Goal: Communication & Community: Answer question/provide support

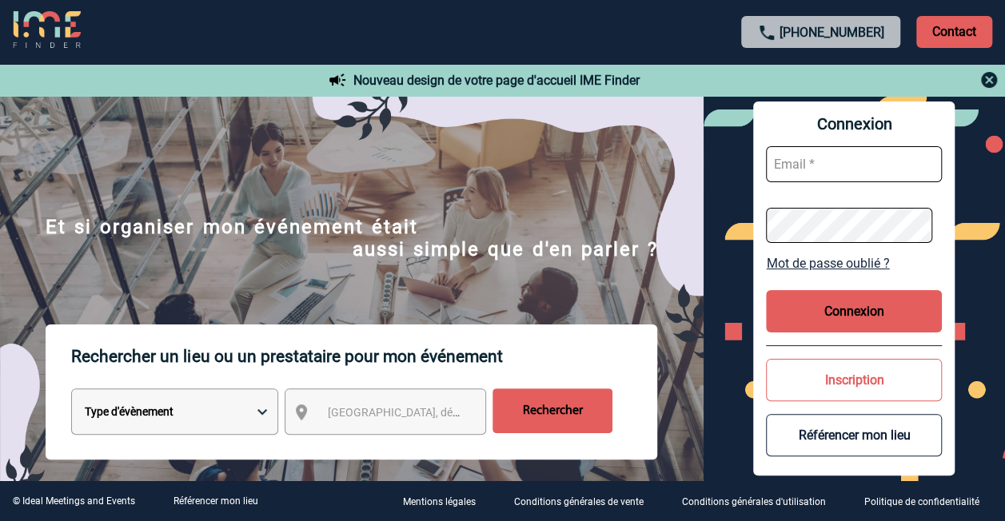
click at [854, 160] on input "text" at bounding box center [854, 164] width 176 height 36
type input "nathalie.leguet@hilti.com"
click at [881, 309] on button "Connexion" at bounding box center [854, 311] width 176 height 42
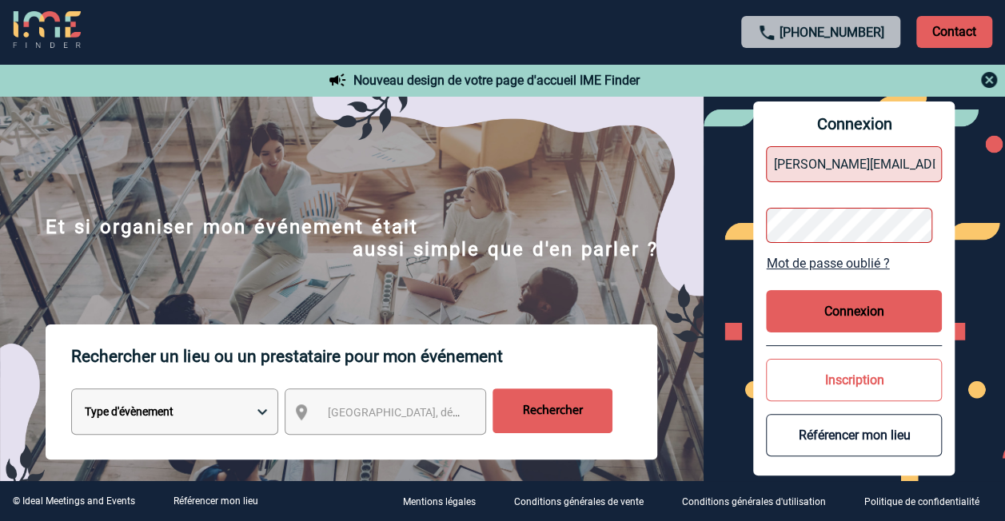
click at [711, 229] on div "Connexion nathalie.leguet@hilti.com Mot de passe oublié ? Connexion Inscription…" at bounding box center [853, 288] width 301 height 385
click at [818, 309] on button "Connexion" at bounding box center [854, 311] width 176 height 42
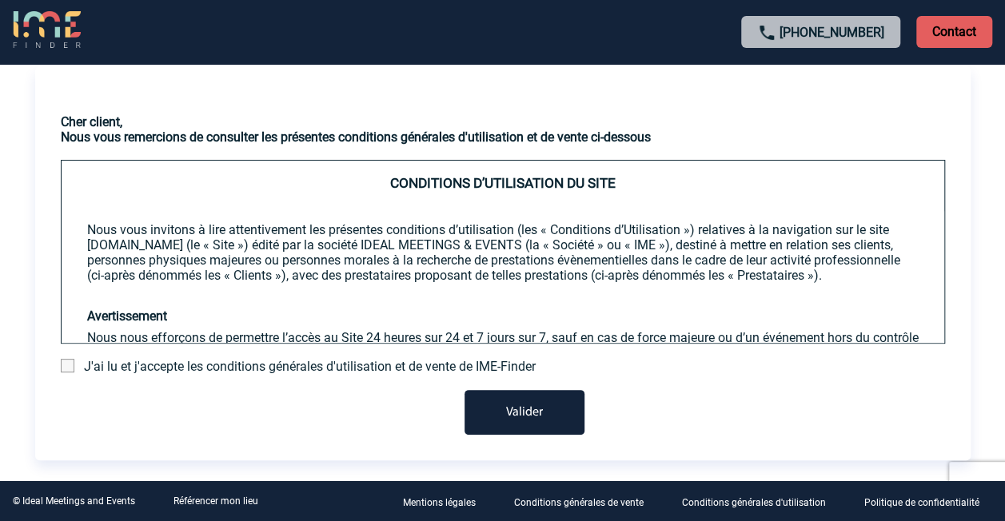
scroll to position [26, 0]
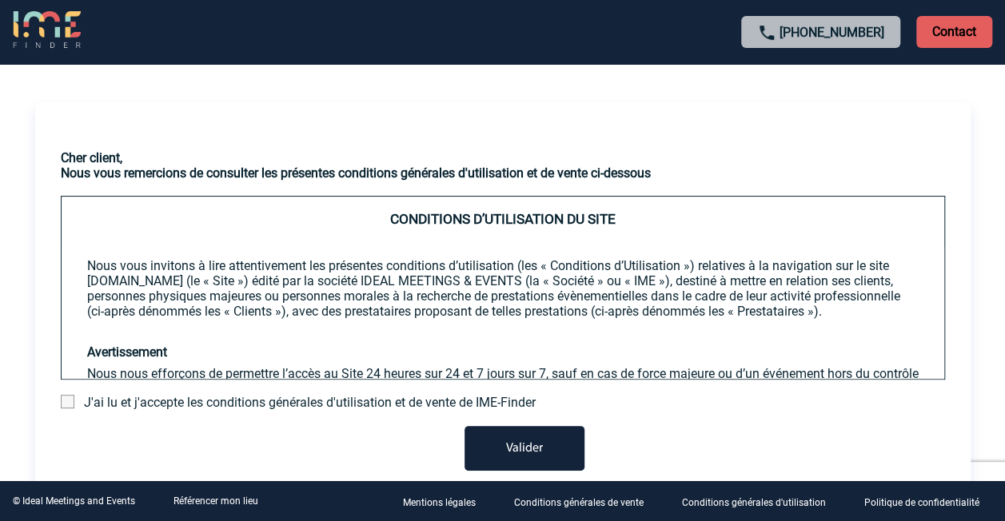
click at [66, 403] on span at bounding box center [68, 402] width 14 height 14
click at [0, 0] on input "checkbox" at bounding box center [0, 0] width 0 height 0
click at [525, 448] on button "Valider" at bounding box center [524, 448] width 120 height 45
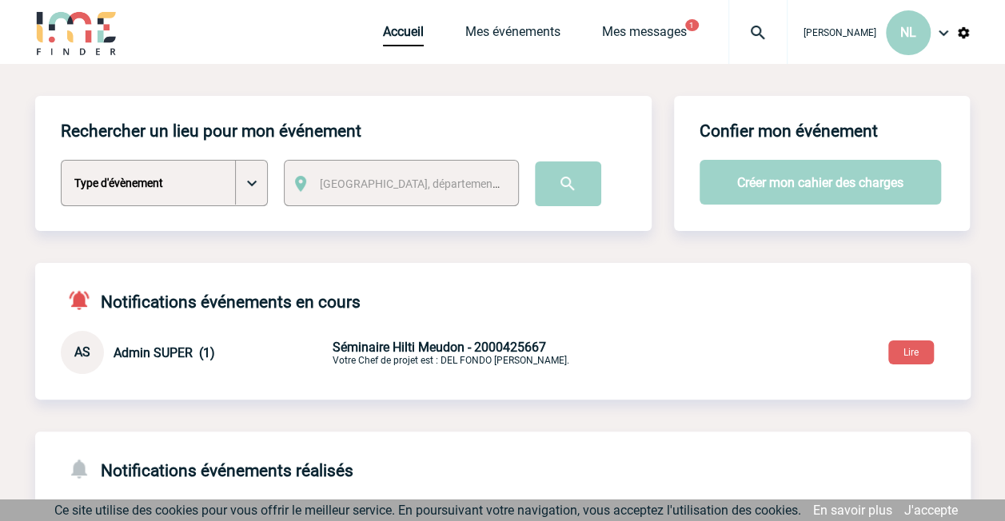
click at [936, 32] on img at bounding box center [942, 32] width 19 height 19
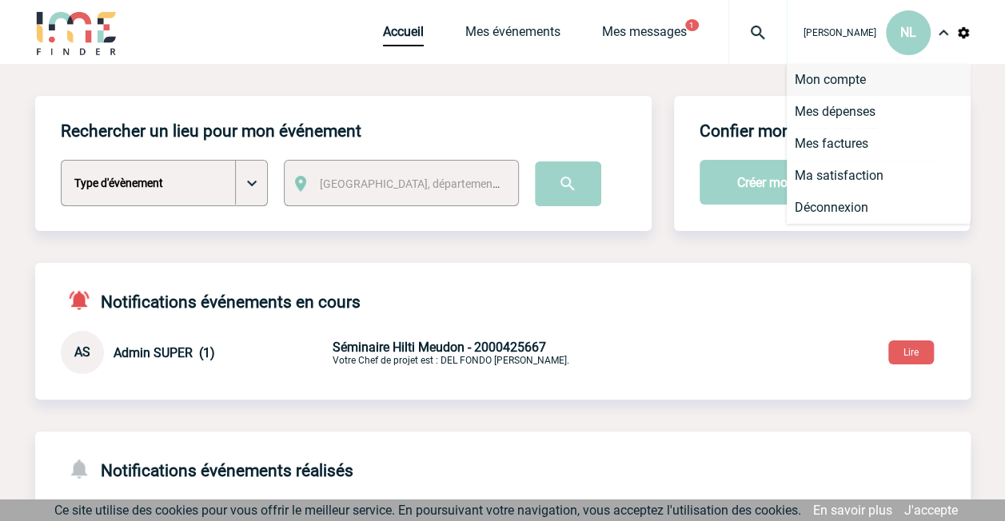
click at [824, 83] on li "Mon compte" at bounding box center [878, 80] width 184 height 32
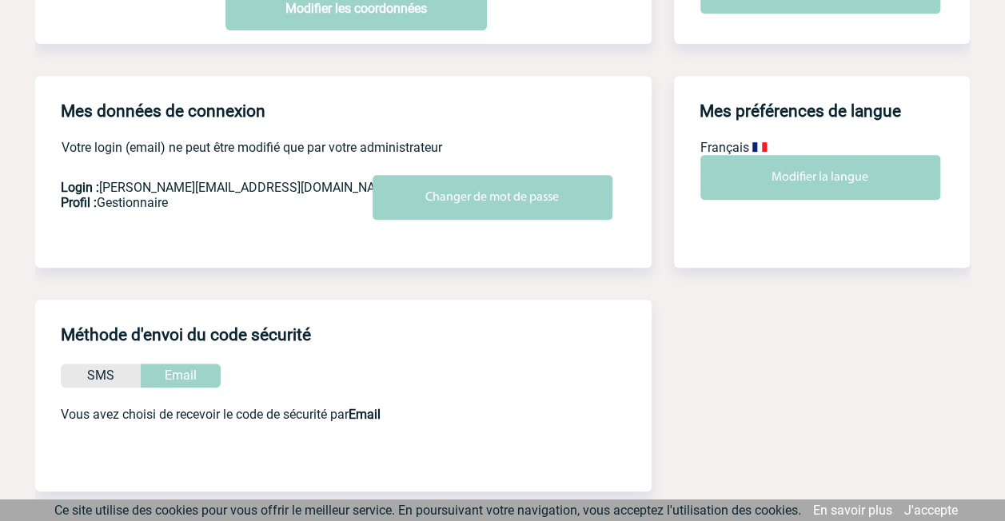
scroll to position [320, 0]
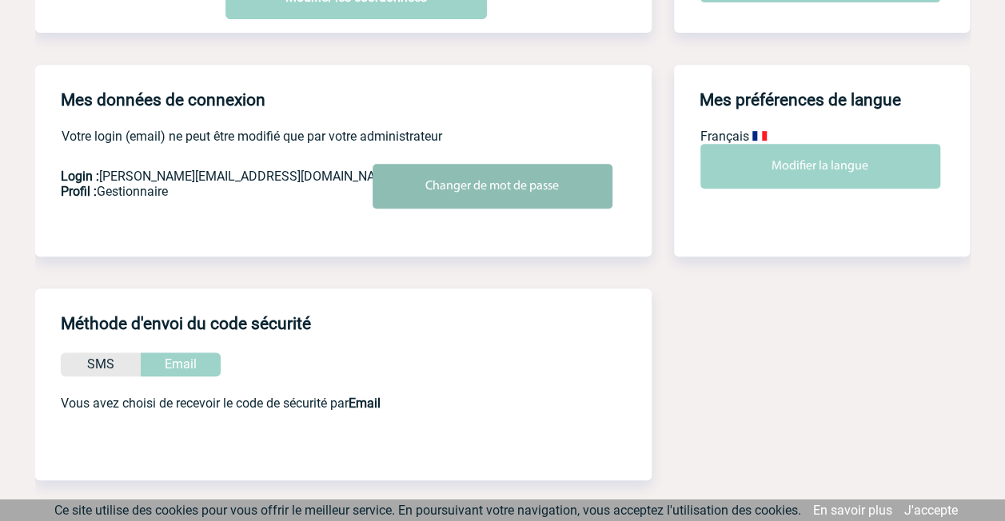
click at [510, 182] on input "Changer de mot de passe" at bounding box center [492, 186] width 240 height 45
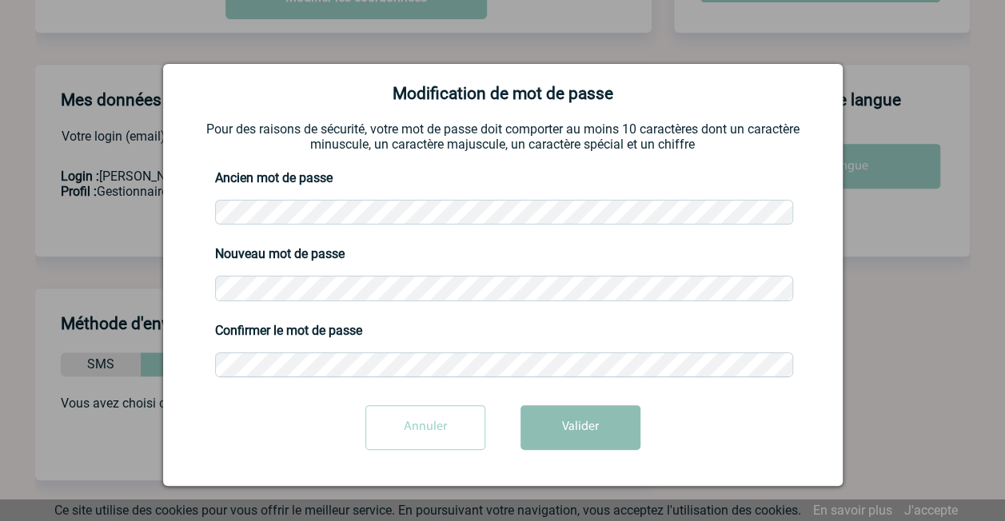
click at [598, 421] on button "Valider" at bounding box center [580, 427] width 120 height 45
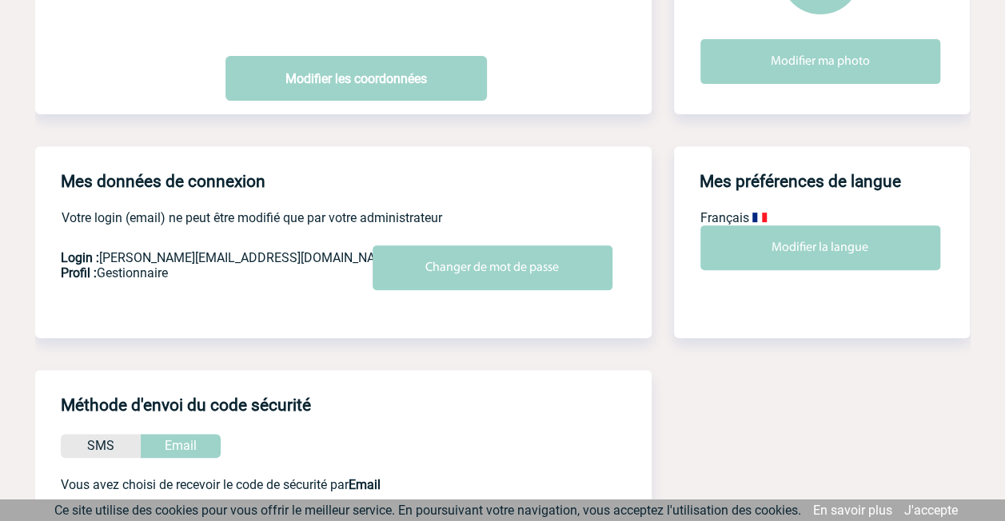
scroll to position [160, 0]
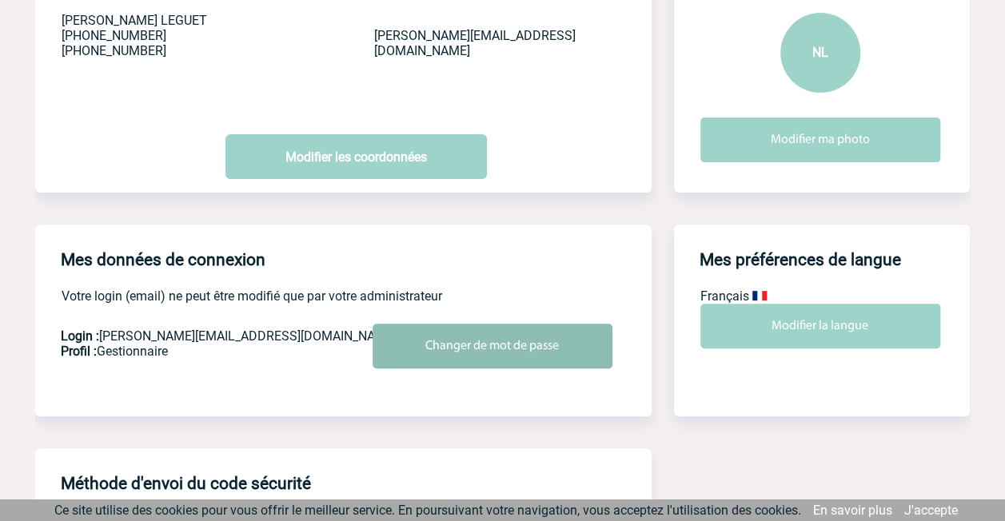
click at [423, 360] on input "Changer de mot de passe" at bounding box center [492, 346] width 240 height 45
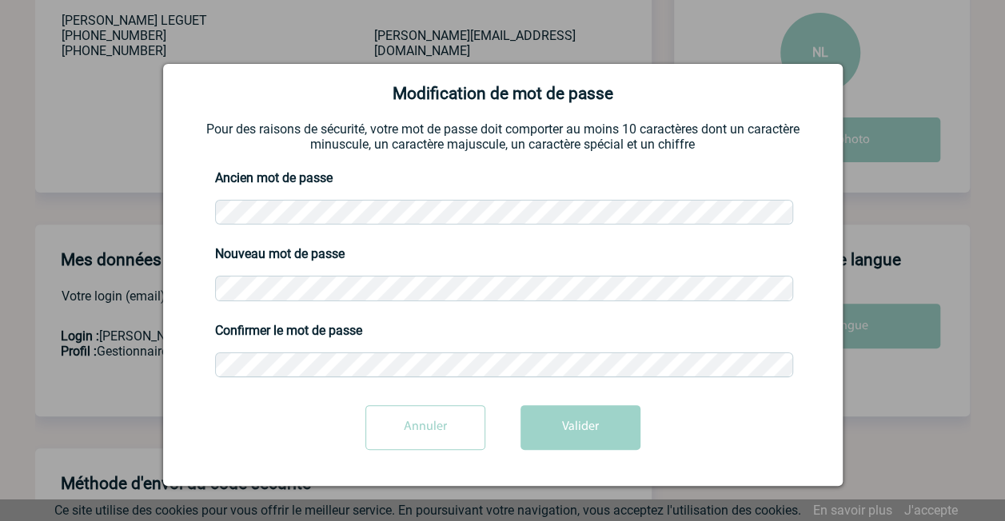
click at [412, 424] on input "Annuler" at bounding box center [425, 427] width 120 height 45
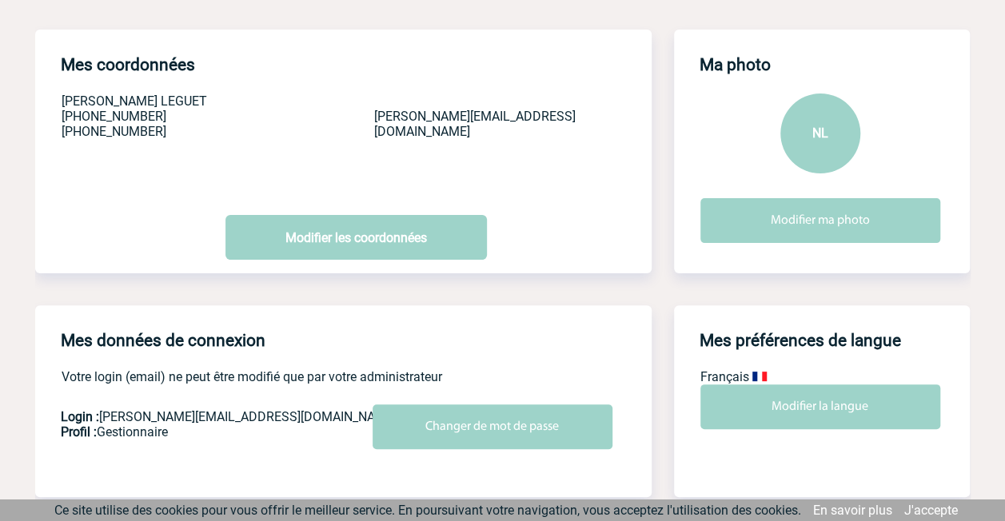
scroll to position [0, 0]
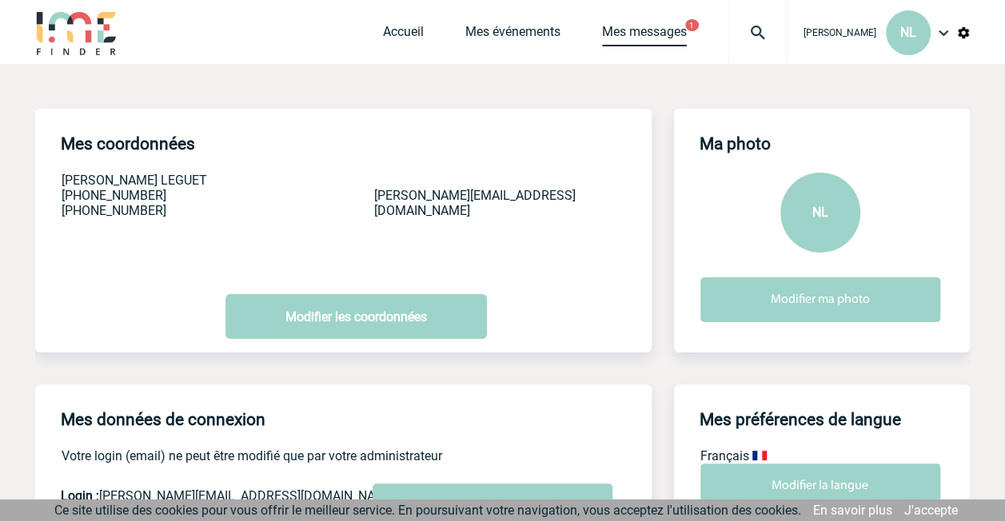
click at [673, 34] on link "Mes messages" at bounding box center [644, 35] width 85 height 22
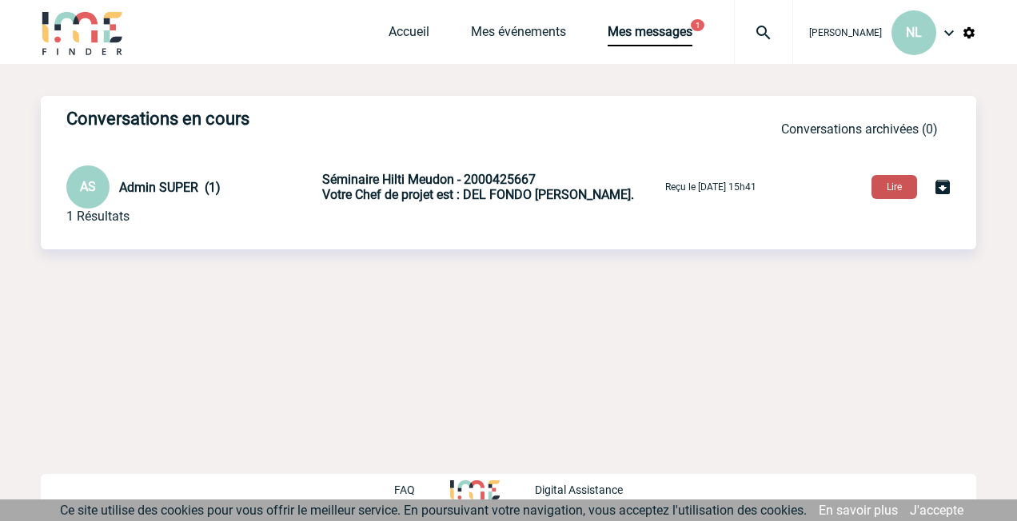
click at [878, 192] on button "Lire" at bounding box center [894, 187] width 46 height 24
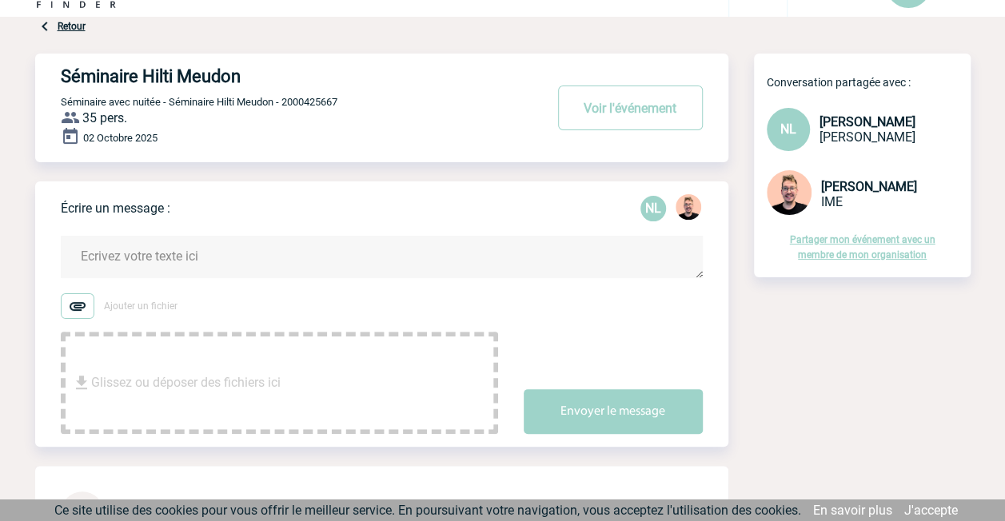
scroll to position [80, 0]
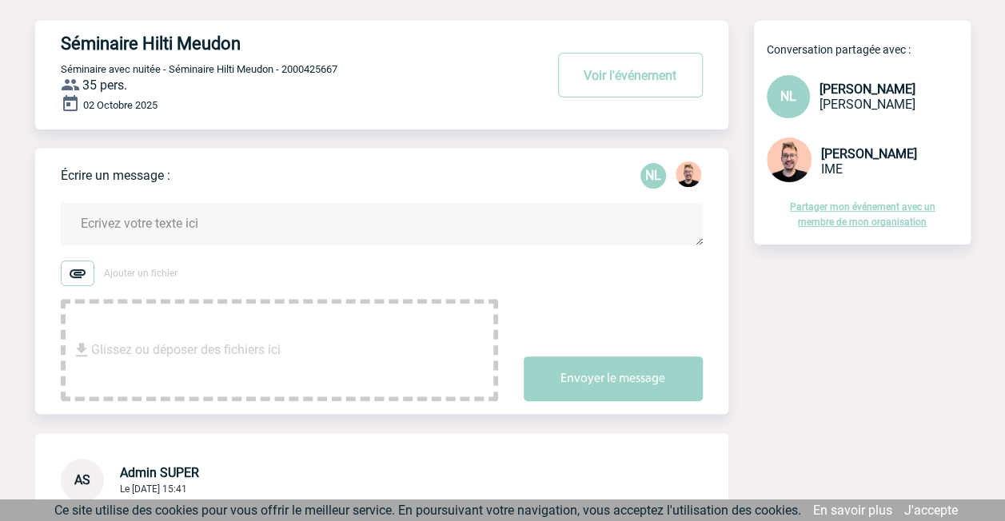
click at [293, 222] on textarea at bounding box center [382, 224] width 642 height 42
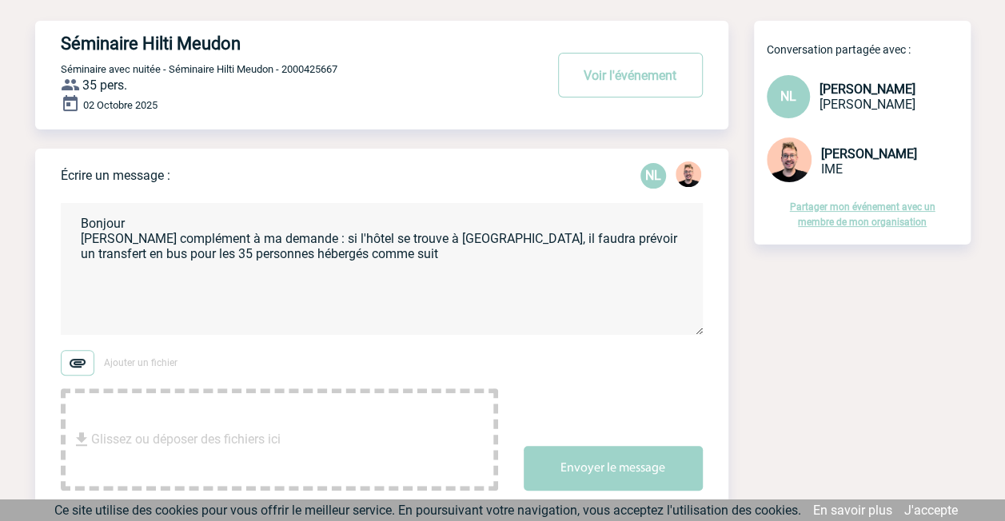
paste textarea "Pourrais-tu stp prévoir la navette de départ de l’hotel le matin (7H30)"
drag, startPoint x: 308, startPoint y: 260, endPoint x: 659, endPoint y: 272, distance: 350.2
click at [659, 272] on textarea "Bonjour [PERSON_NAME] complément à ma demande : si l'hôtel se trouve à [GEOGRAP…" at bounding box center [382, 269] width 642 height 132
click at [643, 240] on textarea "Bonjour [PERSON_NAME] complément à ma demande : si l'hôtel se trouve à [GEOGRAP…" at bounding box center [382, 269] width 642 height 132
drag, startPoint x: 523, startPoint y: 257, endPoint x: 454, endPoint y: 261, distance: 69.6
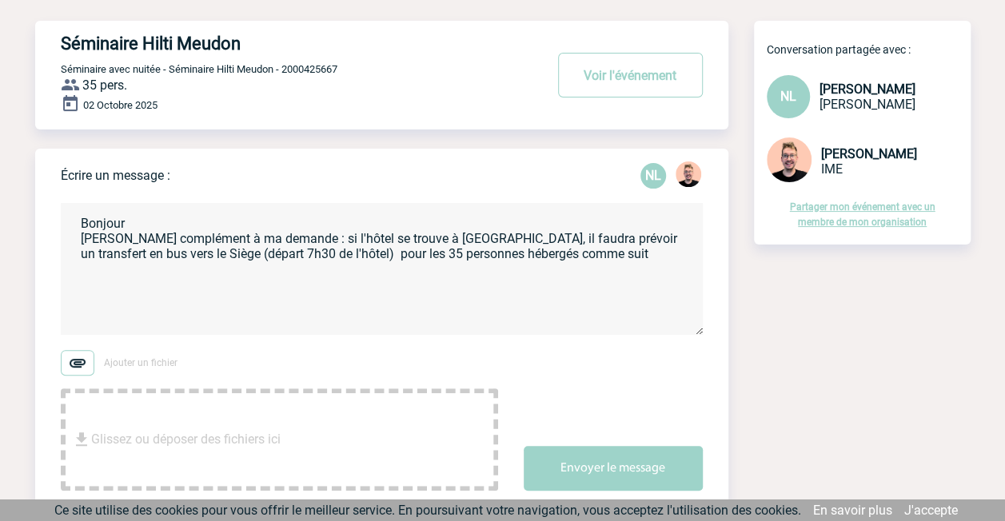
click at [454, 261] on textarea "Bonjour [PERSON_NAME] complément à ma demande : si l'hôtel se trouve à [GEOGRAP…" at bounding box center [382, 269] width 642 height 132
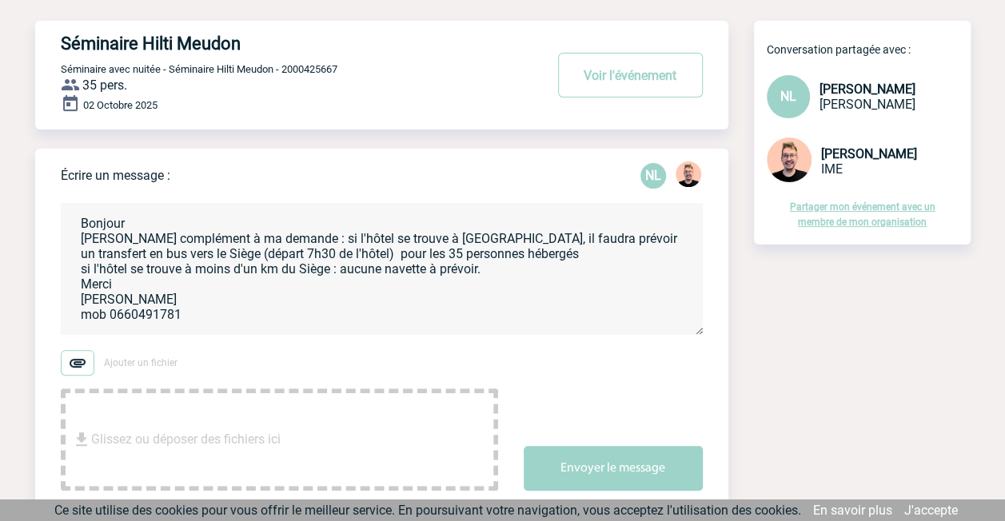
scroll to position [343, 0]
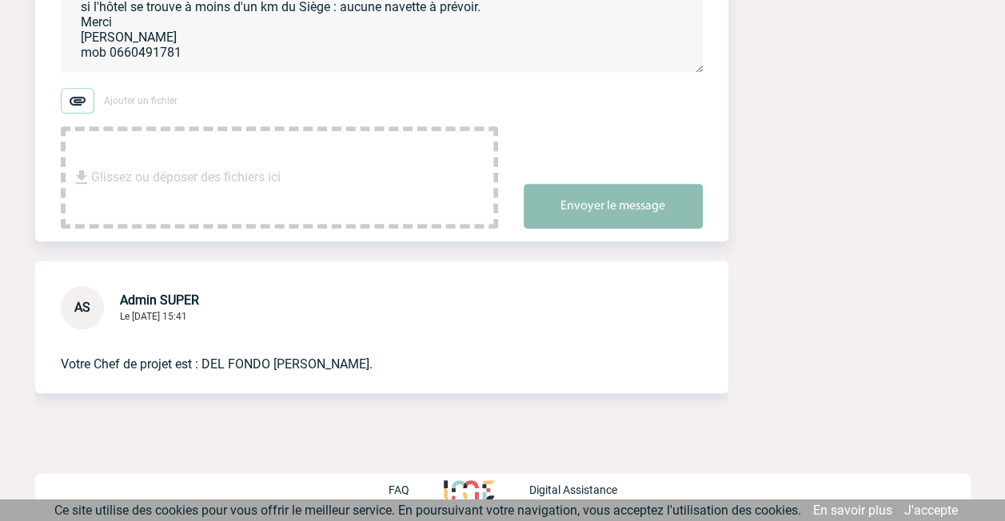
type textarea "Bonjour [PERSON_NAME] complément à ma demande : si l'hôtel se trouve à [GEOGRAP…"
click at [550, 216] on button "Envoyer le message" at bounding box center [612, 206] width 179 height 45
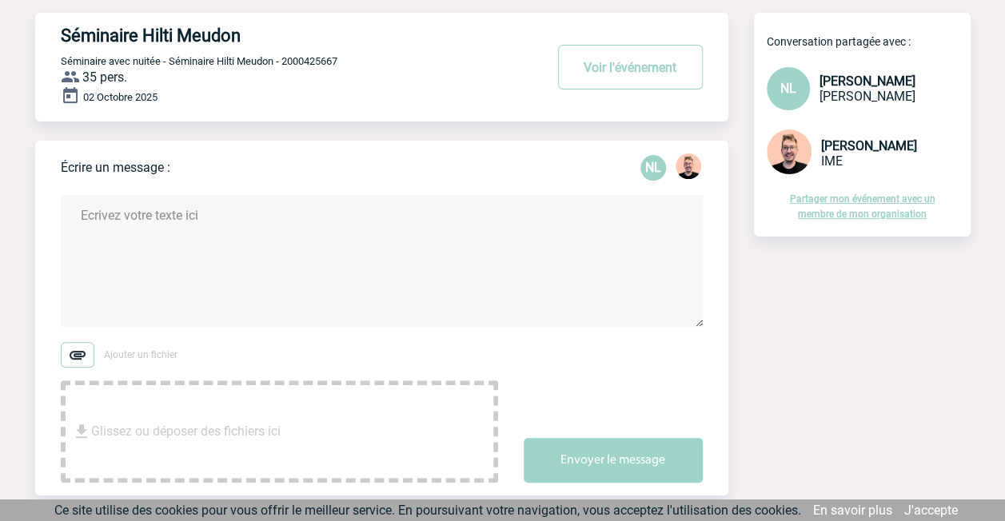
scroll to position [0, 0]
